Goal: Browse casually: Explore the website without a specific task or goal

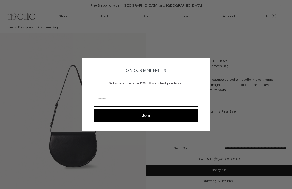
click at [204, 61] on circle "Close dialog" at bounding box center [204, 62] width 5 height 5
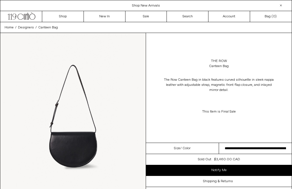
click at [215, 57] on div "The Row Canteen Bag" at bounding box center [218, 64] width 145 height 16
click at [217, 61] on link "The Row" at bounding box center [219, 61] width 16 height 5
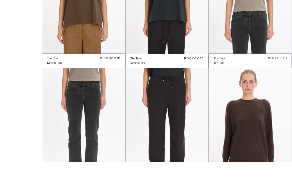
scroll to position [179, 0]
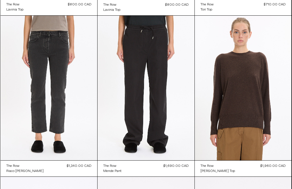
click at [40, 65] on at bounding box center [49, 88] width 97 height 145
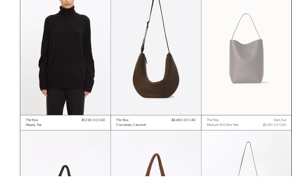
scroll to position [878, 0]
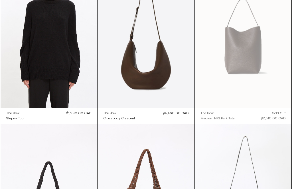
click at [239, 58] on at bounding box center [242, 35] width 97 height 145
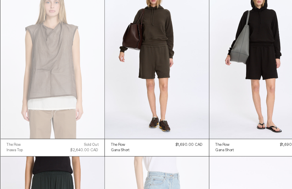
scroll to position [2150, 0]
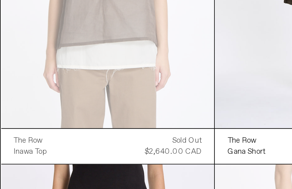
click at [30, 28] on at bounding box center [49, 55] width 97 height 145
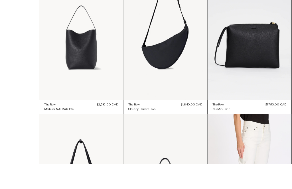
scroll to position [3649, 0]
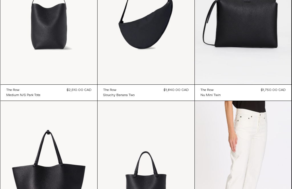
click at [52, 38] on at bounding box center [49, 12] width 97 height 145
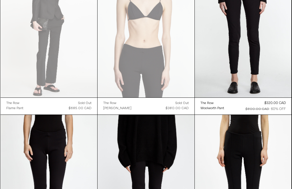
scroll to position [5409, 0]
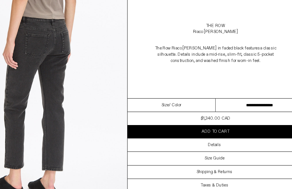
scroll to position [408, 0]
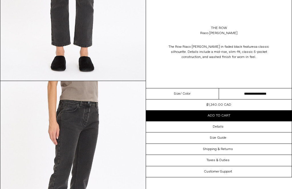
scroll to position [134, 0]
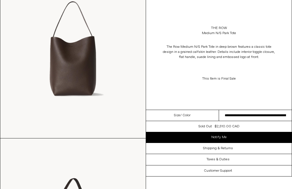
scroll to position [70, 0]
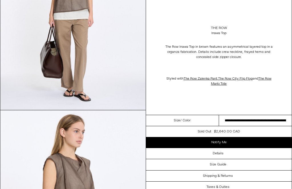
scroll to position [284, 0]
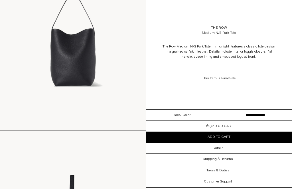
scroll to position [85, 0]
